Goal: Complete application form

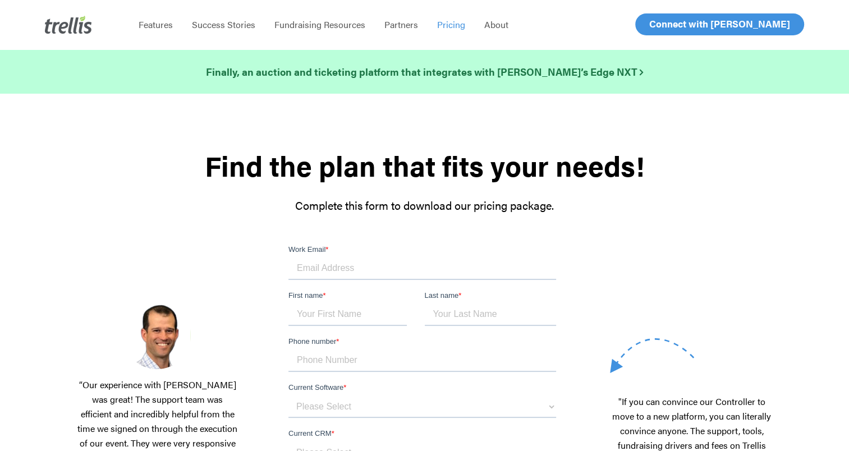
click at [373, 268] on input "Work Email *" at bounding box center [422, 268] width 268 height 22
type input "enickolas@hsohio.org"
type input "Emily"
type input "Nickolas"
type input "17402852021"
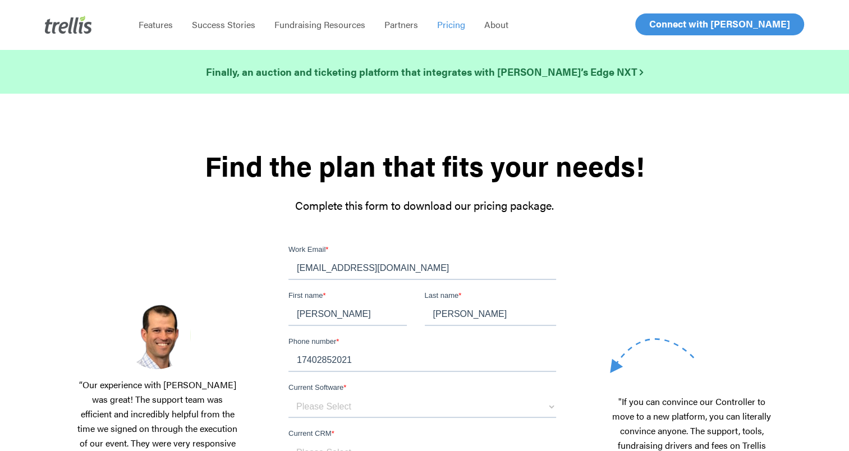
type input "joyce_emily@yahoo.com"
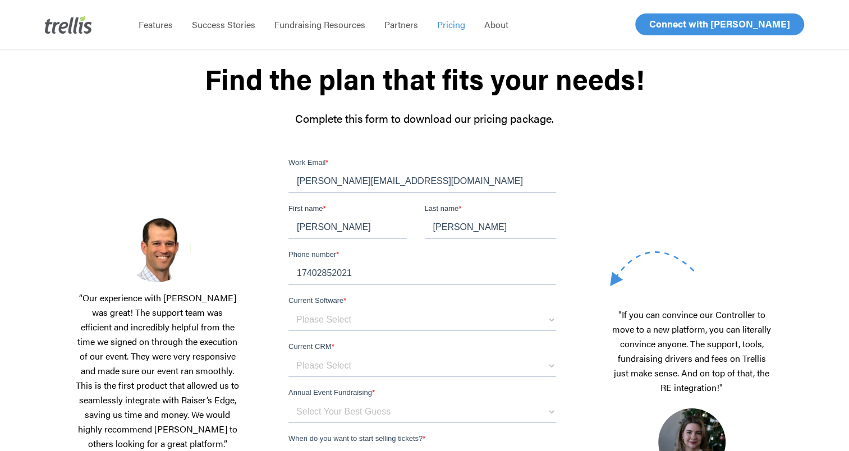
drag, startPoint x: 348, startPoint y: 275, endPoint x: 246, endPoint y: 289, distance: 103.6
click html "Work Email * joyce_emily@yahoo.com First name * Emily Last name * Nickolas Phon…"
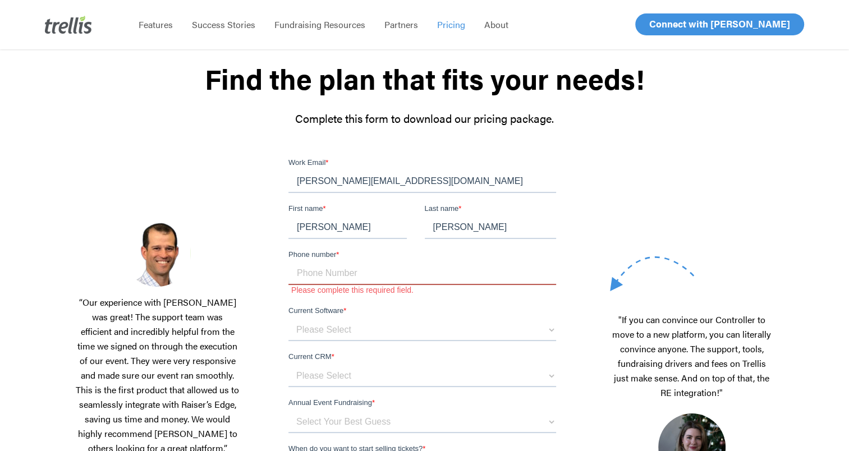
paste input "513-707-4024"
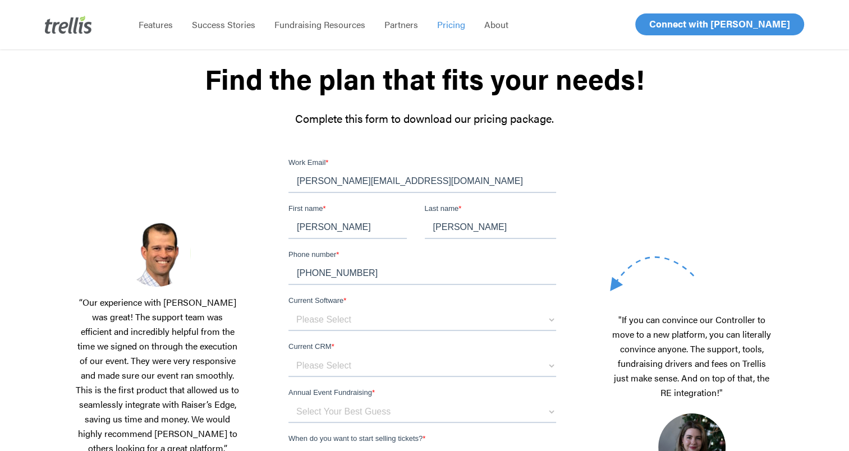
type input "513-707-4024"
click at [325, 323] on select "Please Select OneCause Givesmart GreaterGiving Givergy Other" at bounding box center [422, 320] width 268 height 22
select select "OneCause"
click at [288, 309] on select "Please Select OneCause Givesmart GreaterGiving Givergy Other" at bounding box center [422, 320] width 268 height 22
click at [328, 369] on select "Please Select Blackbaud Raiser's Edge Salesforce Donor Perfect Veracross Virtuo…" at bounding box center [422, 366] width 268 height 22
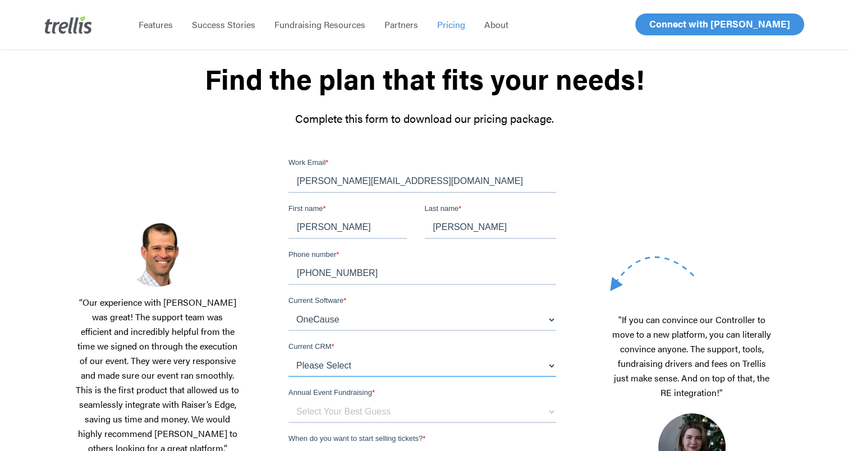
select select "Donor Perfect"
click at [288, 355] on select "Please Select Blackbaud Raiser's Edge Salesforce Donor Perfect Veracross Virtuo…" at bounding box center [422, 366] width 268 height 22
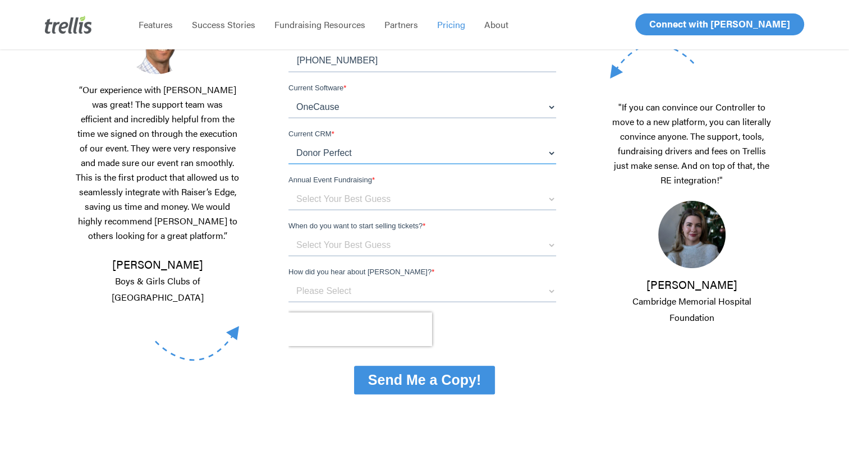
scroll to position [300, 0]
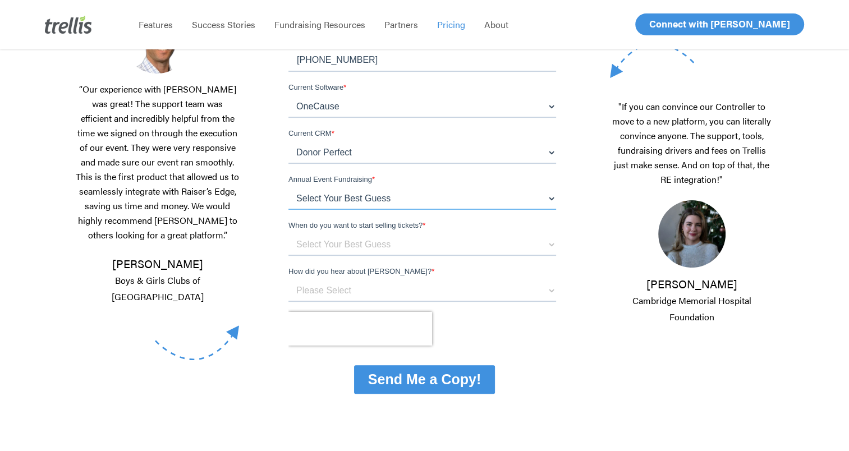
click at [333, 205] on select "Select Your Best Guess below $150k per year $150k - $500k $500k+" at bounding box center [422, 198] width 268 height 22
select select "$150k - $500k"
click at [288, 210] on select "Select Your Best Guess below $150k per year $150k - $500k $500k+" at bounding box center [422, 198] width 268 height 22
click at [341, 246] on select "Select Your Best Guess Unsure 1 - 3 months 3 - 6 months 6 months + Immediately" at bounding box center [422, 244] width 268 height 22
select select "3 - 6 months"
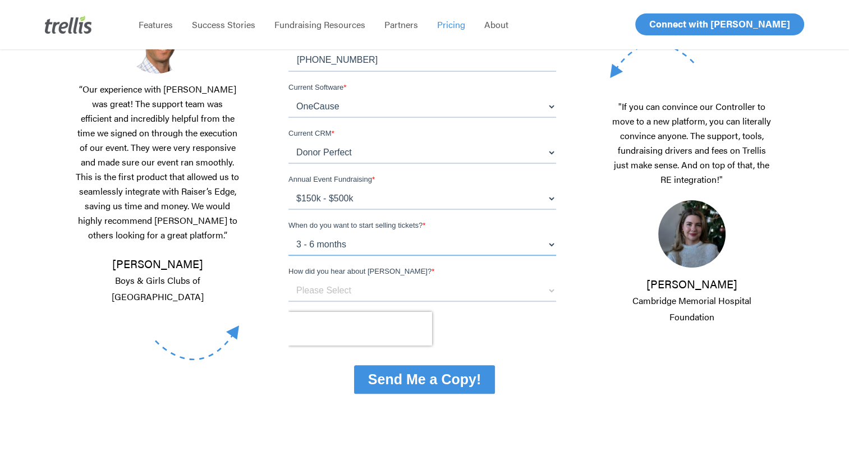
click at [288, 256] on select "Select Your Best Guess Unsure 1 - 3 months 3 - 6 months 6 months + Immediately" at bounding box center [422, 244] width 268 height 22
click at [352, 293] on select "Please Select Referral From a Friend Attended an Event that Used Trellis Blackb…" at bounding box center [422, 290] width 268 height 22
select select "Blackbaud Sales Rep"
click at [288, 302] on select "Please Select Referral From a Friend Attended an Event that Used Trellis Blackb…" at bounding box center [422, 290] width 268 height 22
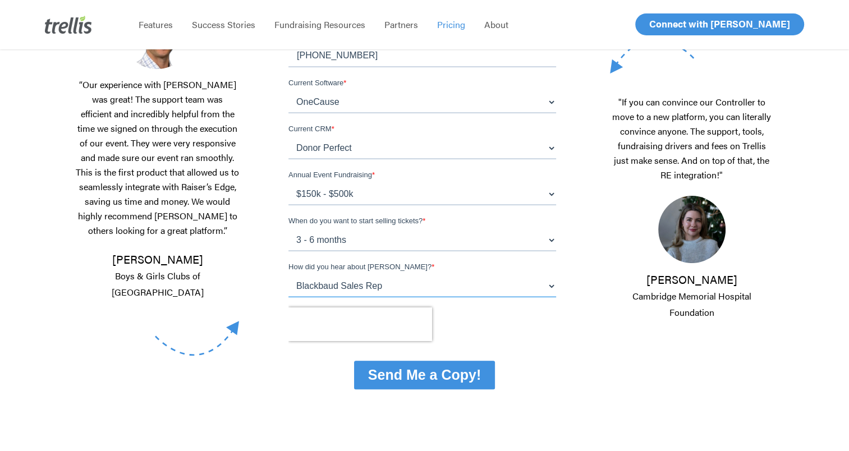
scroll to position [305, 0]
click at [432, 380] on input "Send Me a Copy!" at bounding box center [424, 374] width 141 height 29
